Goal: Information Seeking & Learning: Learn about a topic

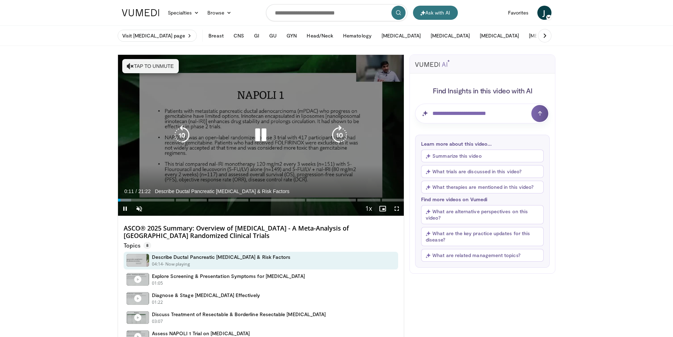
click at [256, 134] on icon "Video Player" at bounding box center [261, 135] width 20 height 20
click at [260, 134] on icon "Video Player" at bounding box center [261, 135] width 20 height 20
click at [149, 67] on button "Tap to unmute" at bounding box center [150, 66] width 57 height 14
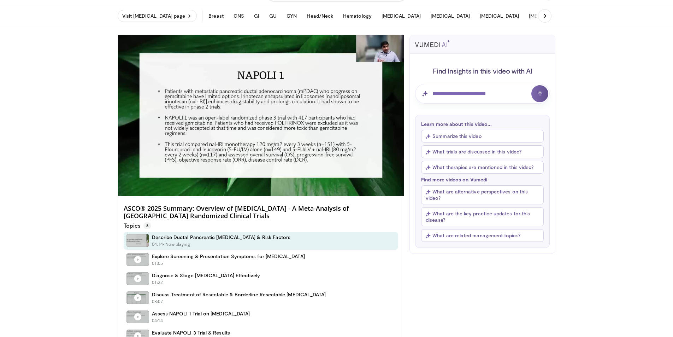
scroll to position [35, 0]
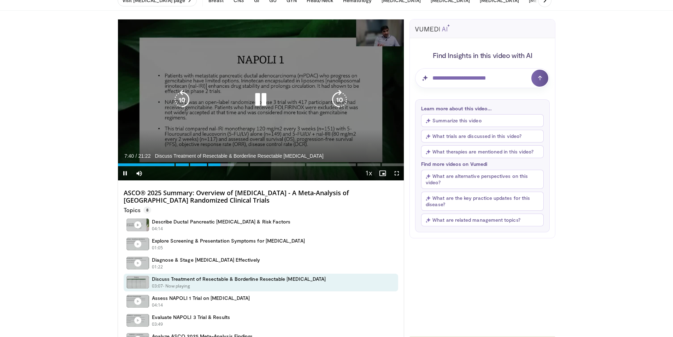
click at [260, 93] on icon "Video Player" at bounding box center [261, 100] width 20 height 20
click at [260, 98] on icon "Video Player" at bounding box center [261, 100] width 20 height 20
click at [198, 133] on div "10 seconds Tap to unmute" at bounding box center [261, 99] width 286 height 161
click at [257, 97] on icon "Video Player" at bounding box center [261, 100] width 20 height 20
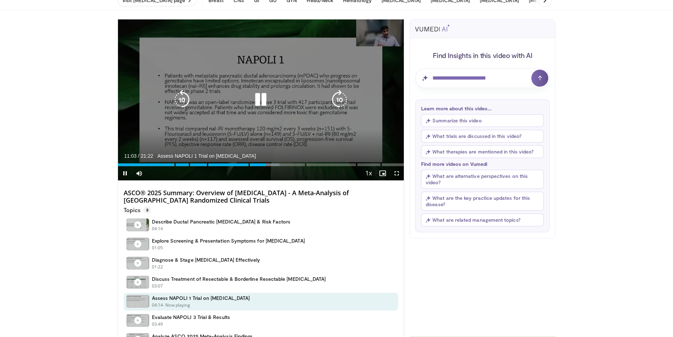
click at [268, 134] on div "10 seconds Tap to unmute" at bounding box center [261, 99] width 286 height 161
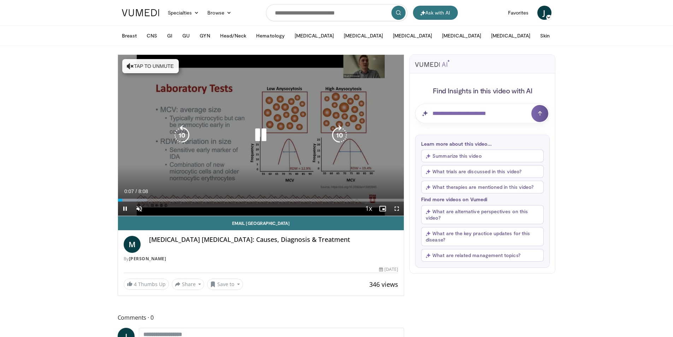
click at [146, 65] on button "Tap to unmute" at bounding box center [150, 66] width 57 height 14
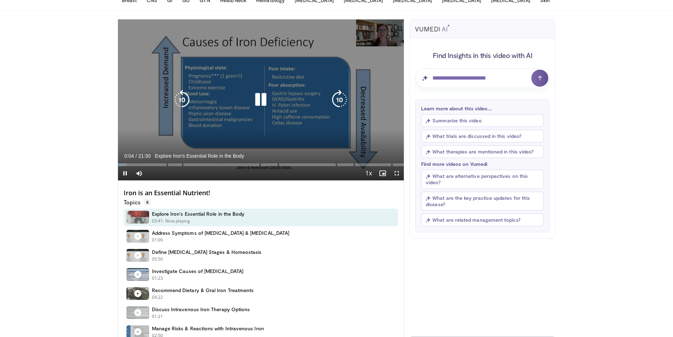
scroll to position [71, 0]
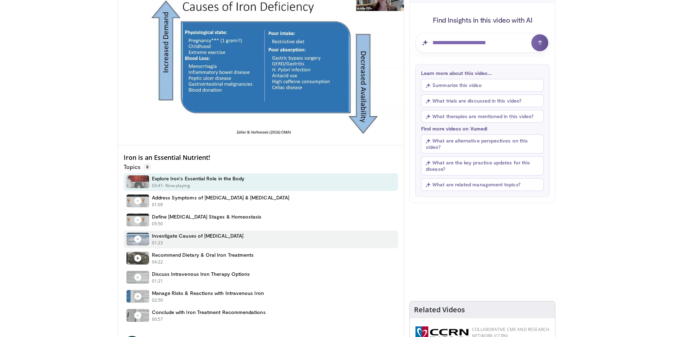
click at [186, 237] on h4 "Investigate Causes of [MEDICAL_DATA]" at bounding box center [198, 236] width 92 height 6
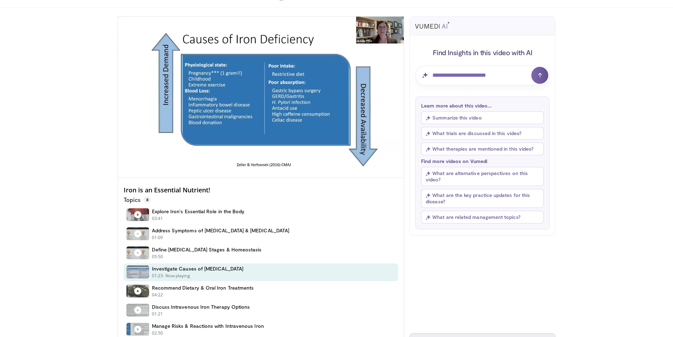
scroll to position [0, 0]
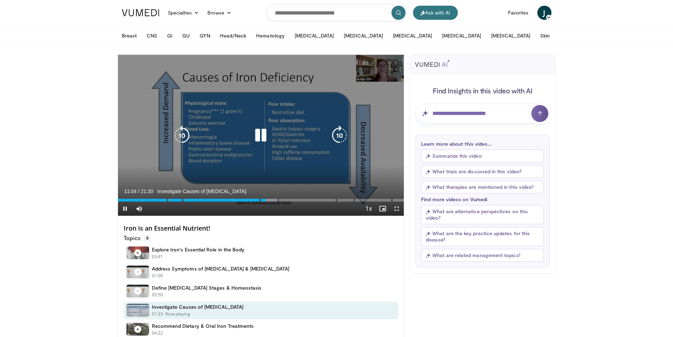
click at [257, 135] on icon "Video Player" at bounding box center [261, 135] width 20 height 20
